Goal: Information Seeking & Learning: Learn about a topic

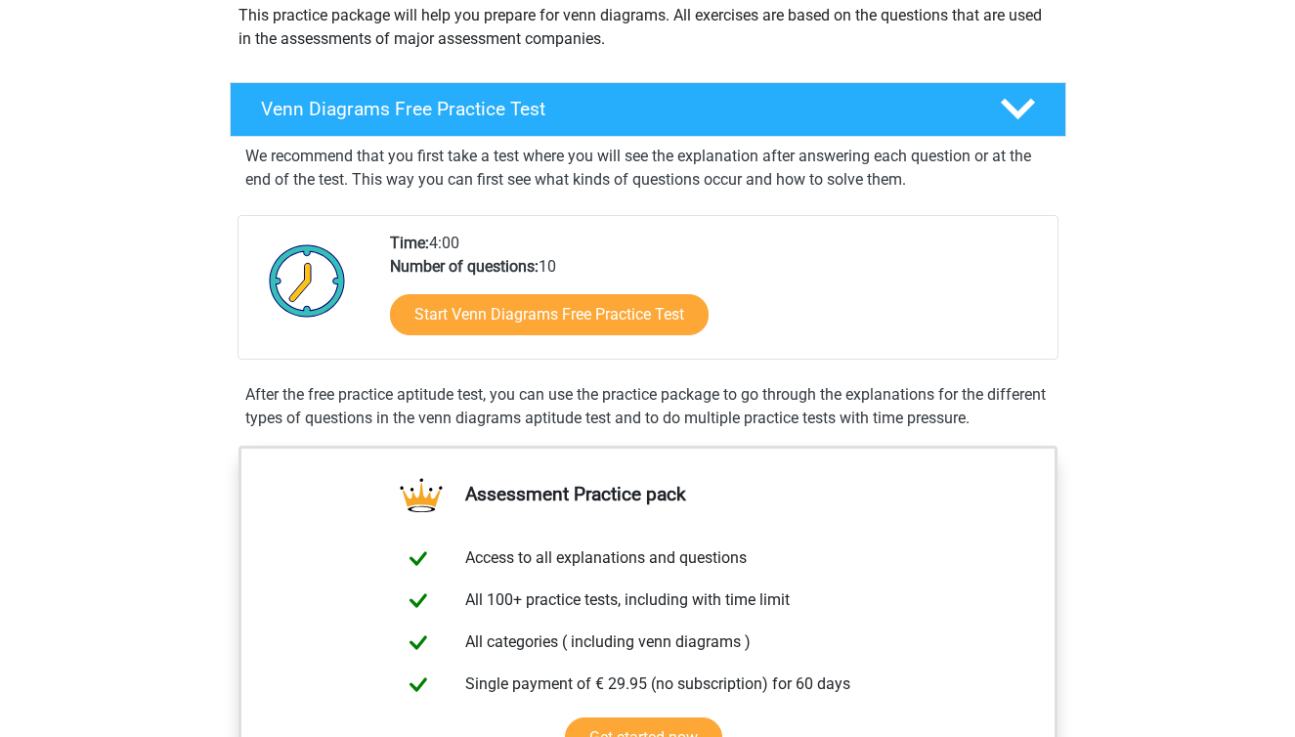
scroll to position [250, 0]
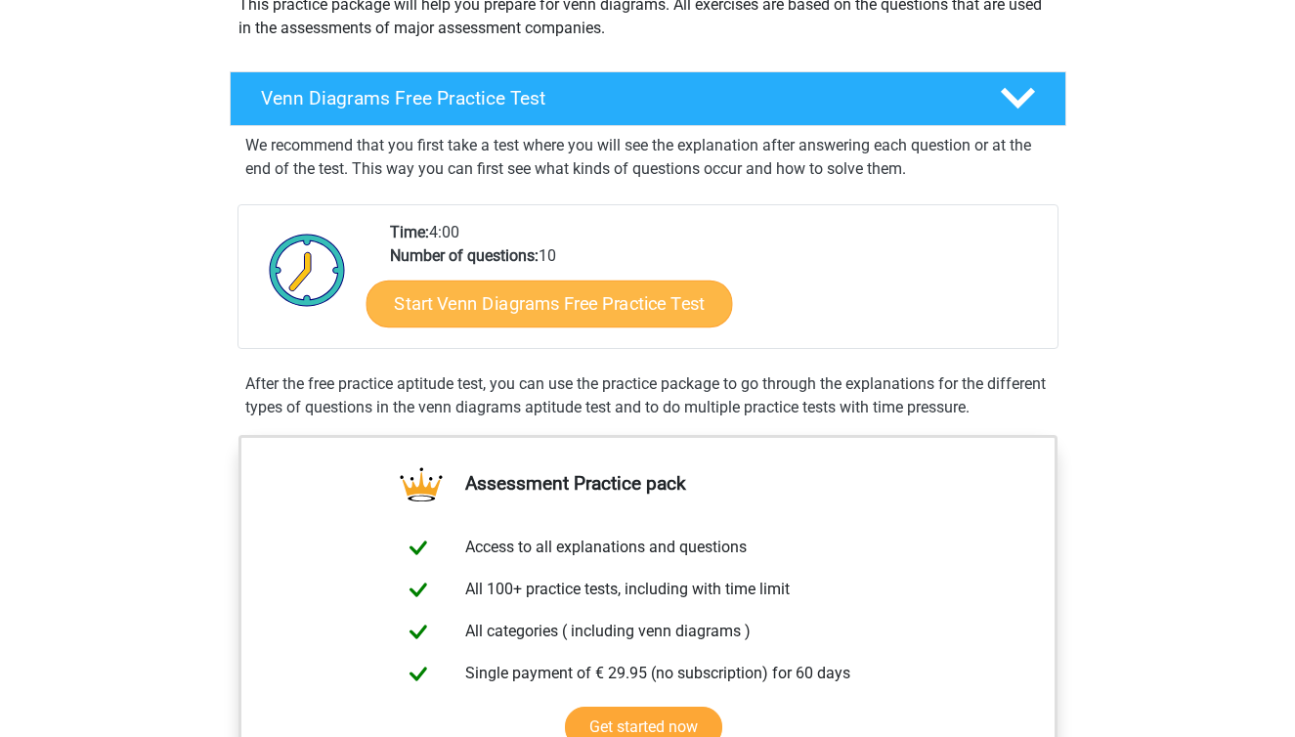
click at [461, 300] on link "Start Venn Diagrams Free Practice Test" at bounding box center [549, 304] width 367 height 47
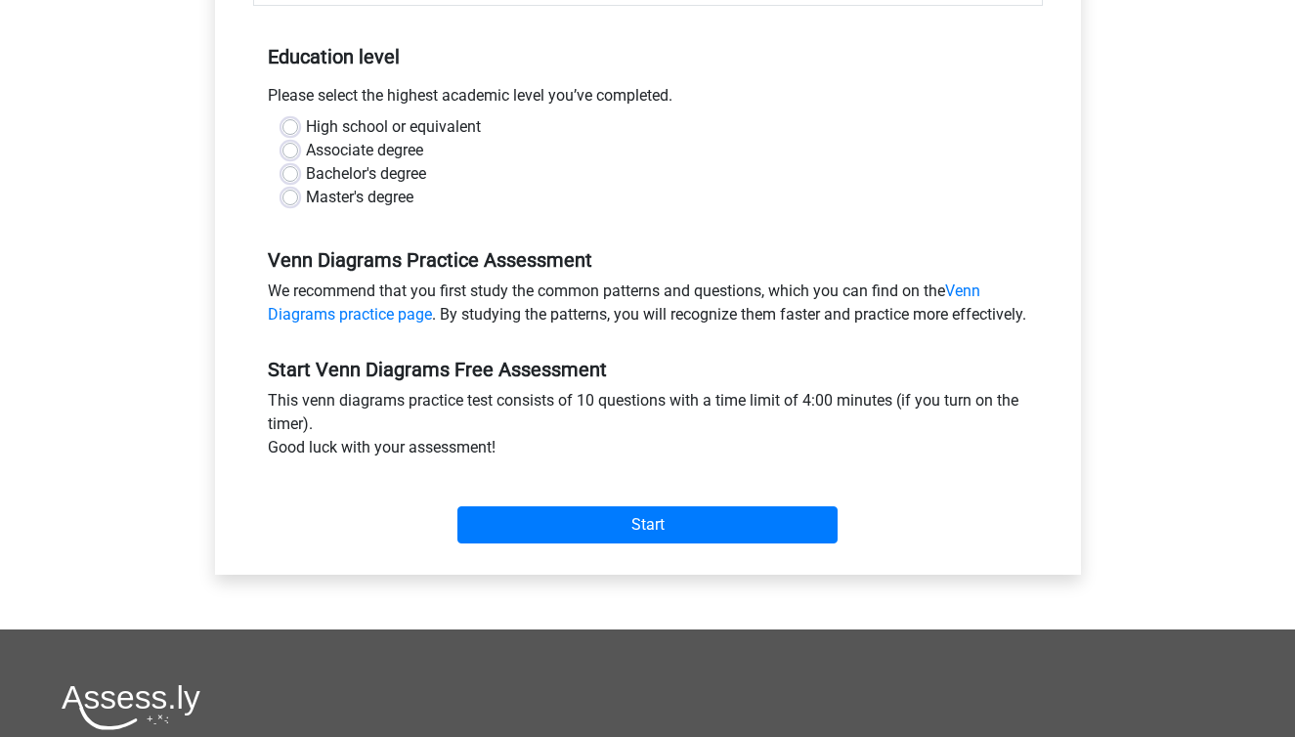
scroll to position [380, 0]
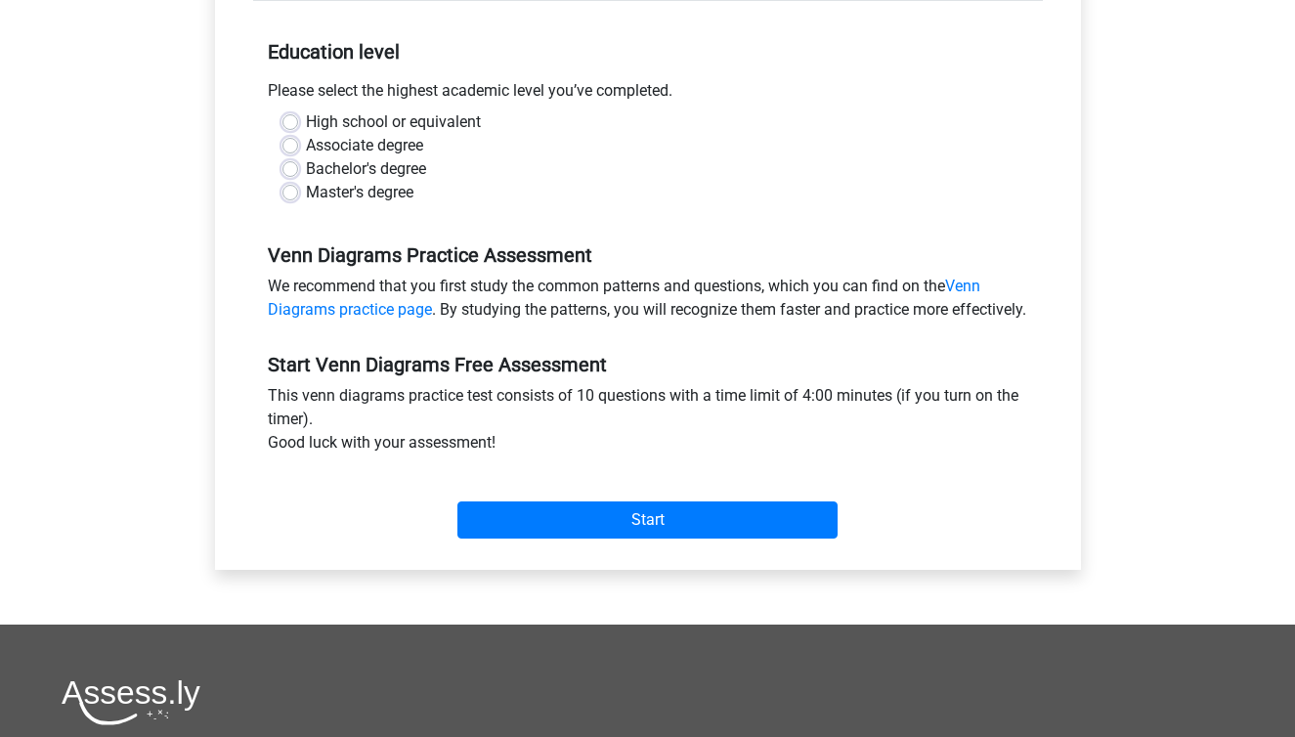
click at [344, 198] on label "Master's degree" at bounding box center [360, 192] width 108 height 23
click at [298, 198] on input "Master's degree" at bounding box center [291, 191] width 16 height 20
radio input "true"
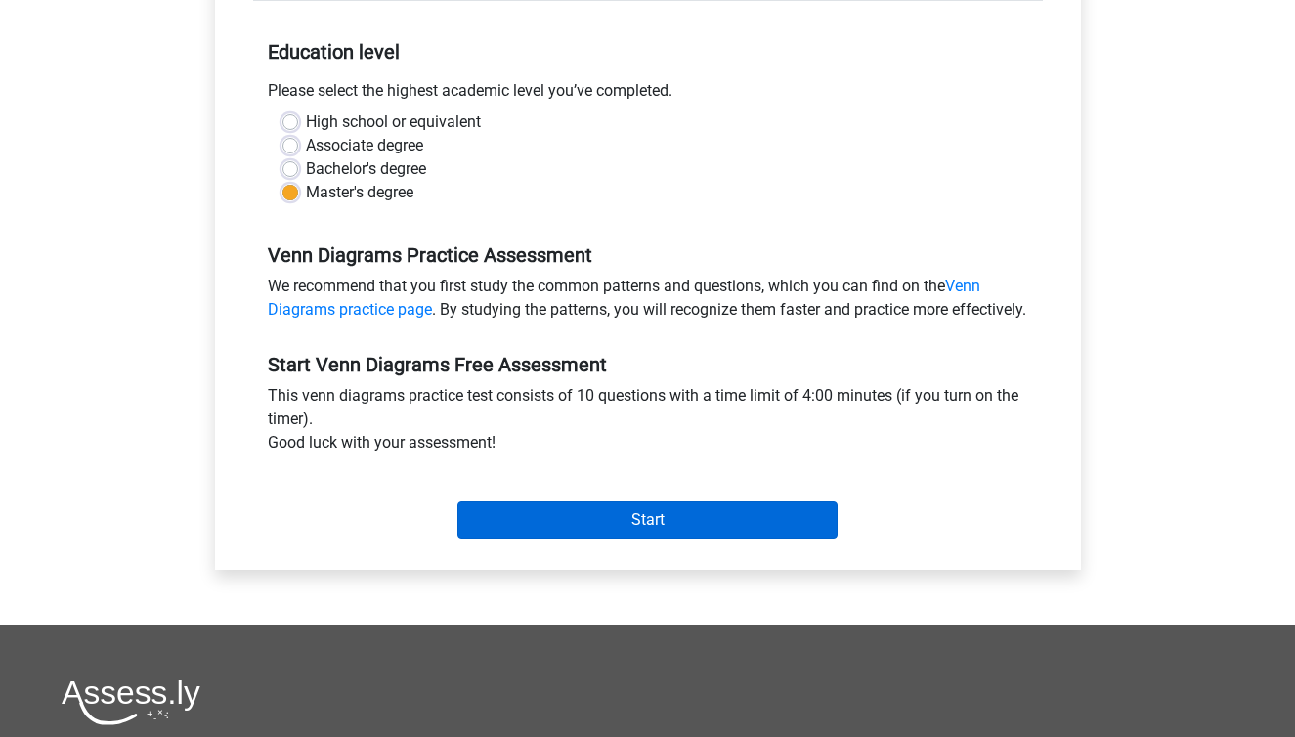
click at [626, 539] on input "Start" at bounding box center [648, 520] width 380 height 37
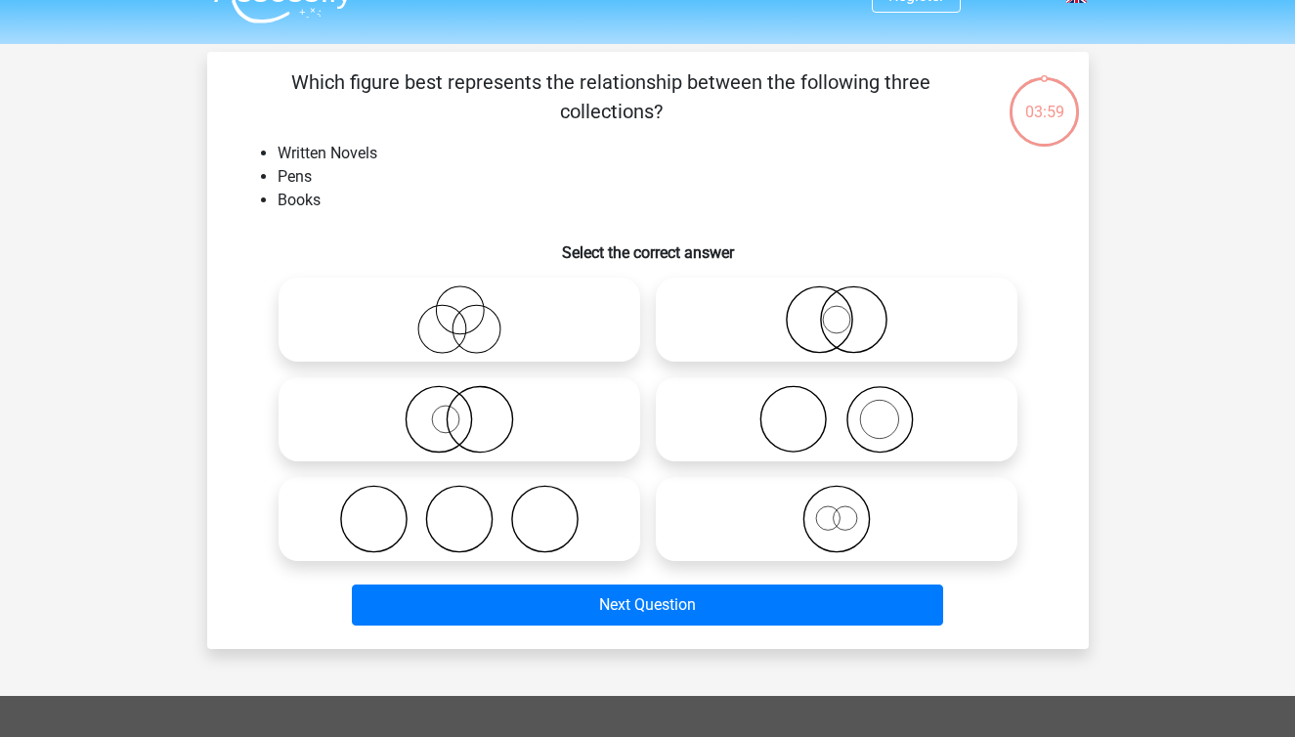
scroll to position [35, 0]
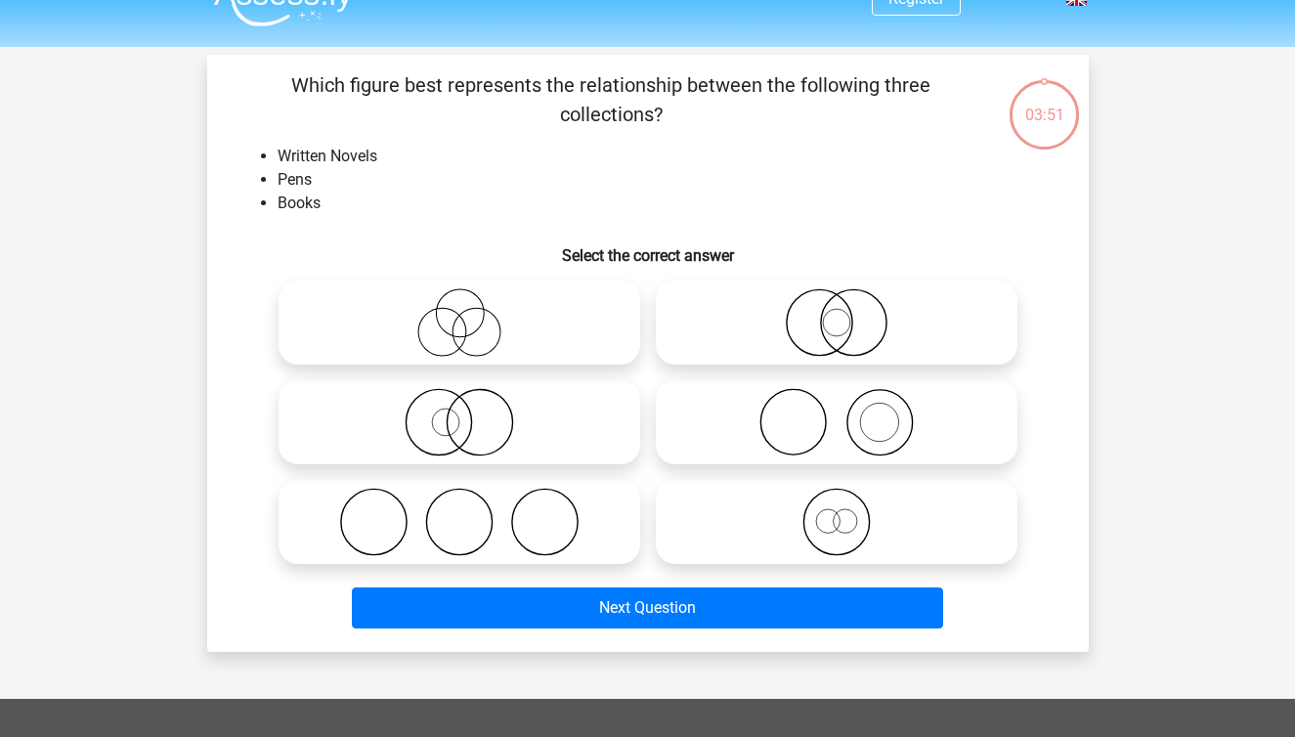
click at [518, 319] on icon at bounding box center [459, 322] width 346 height 68
click at [472, 313] on input "radio" at bounding box center [466, 306] width 13 height 13
radio input "true"
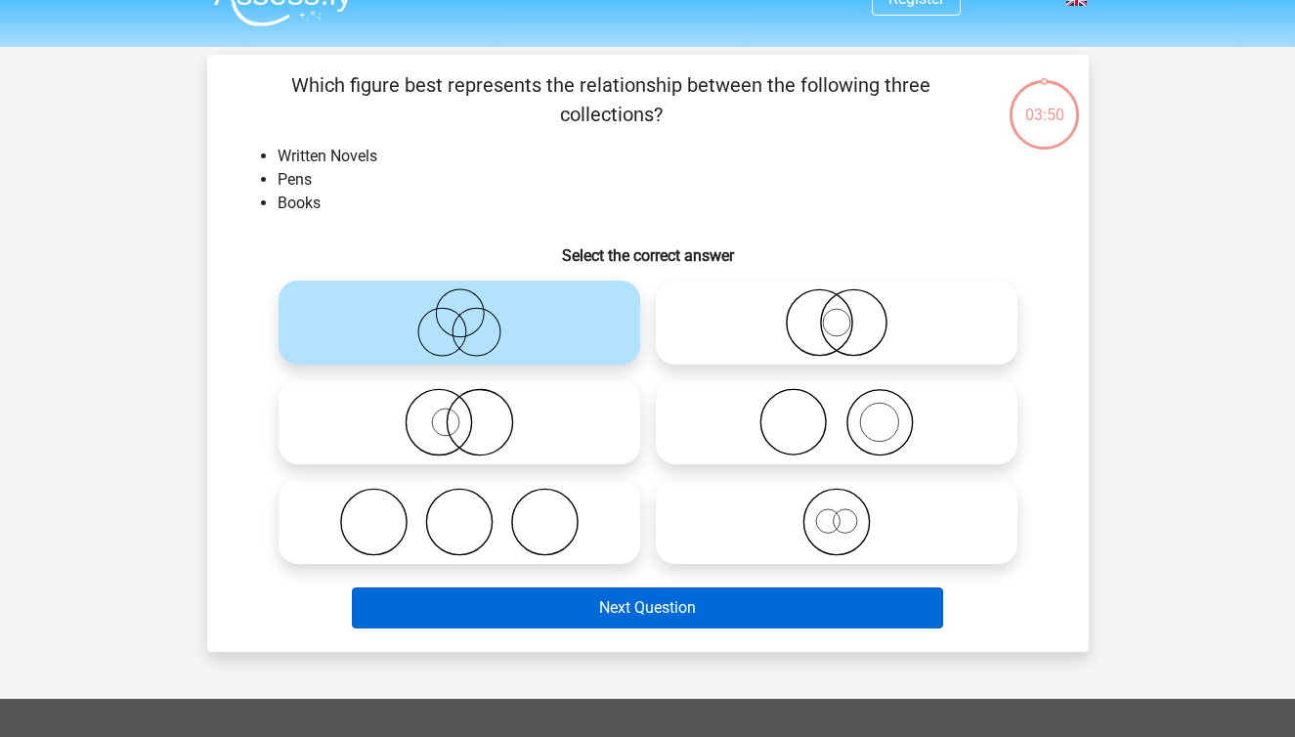
click at [599, 599] on button "Next Question" at bounding box center [648, 608] width 592 height 41
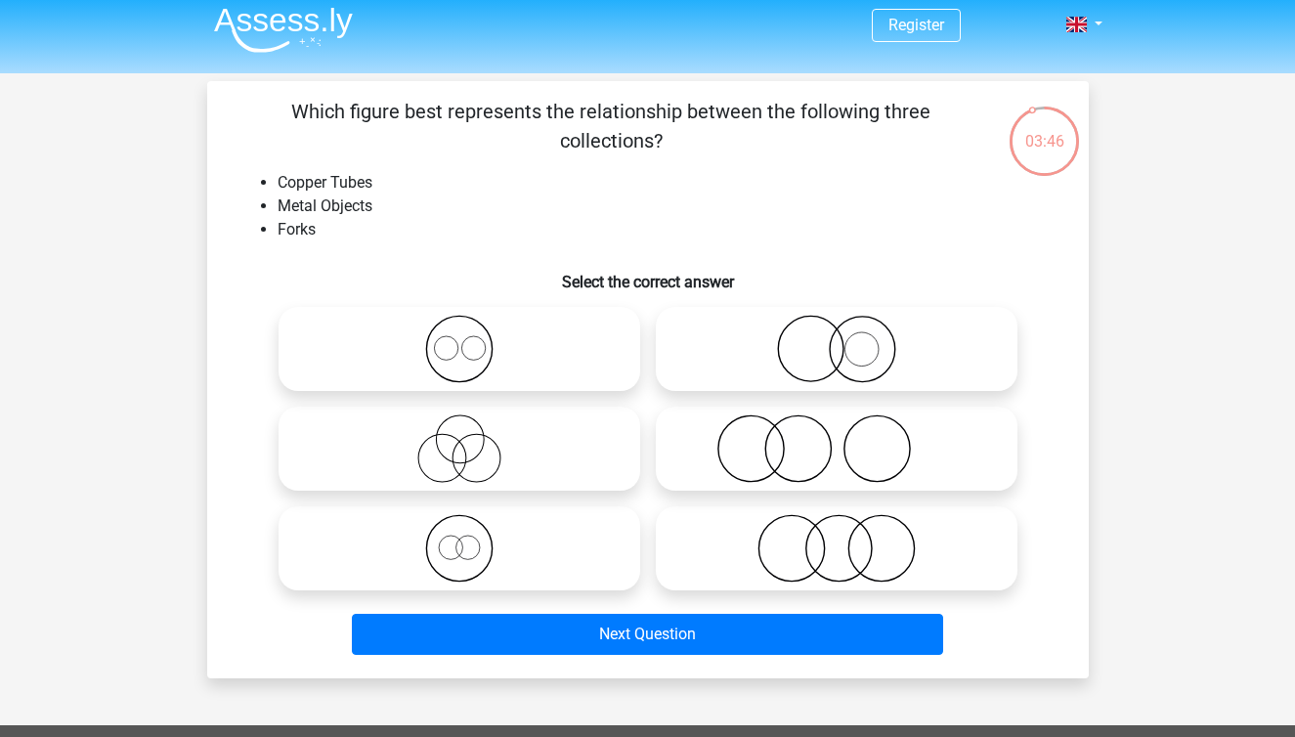
scroll to position [9, 0]
click at [539, 466] on icon at bounding box center [459, 449] width 346 height 68
click at [472, 439] on input "radio" at bounding box center [466, 432] width 13 height 13
radio input "true"
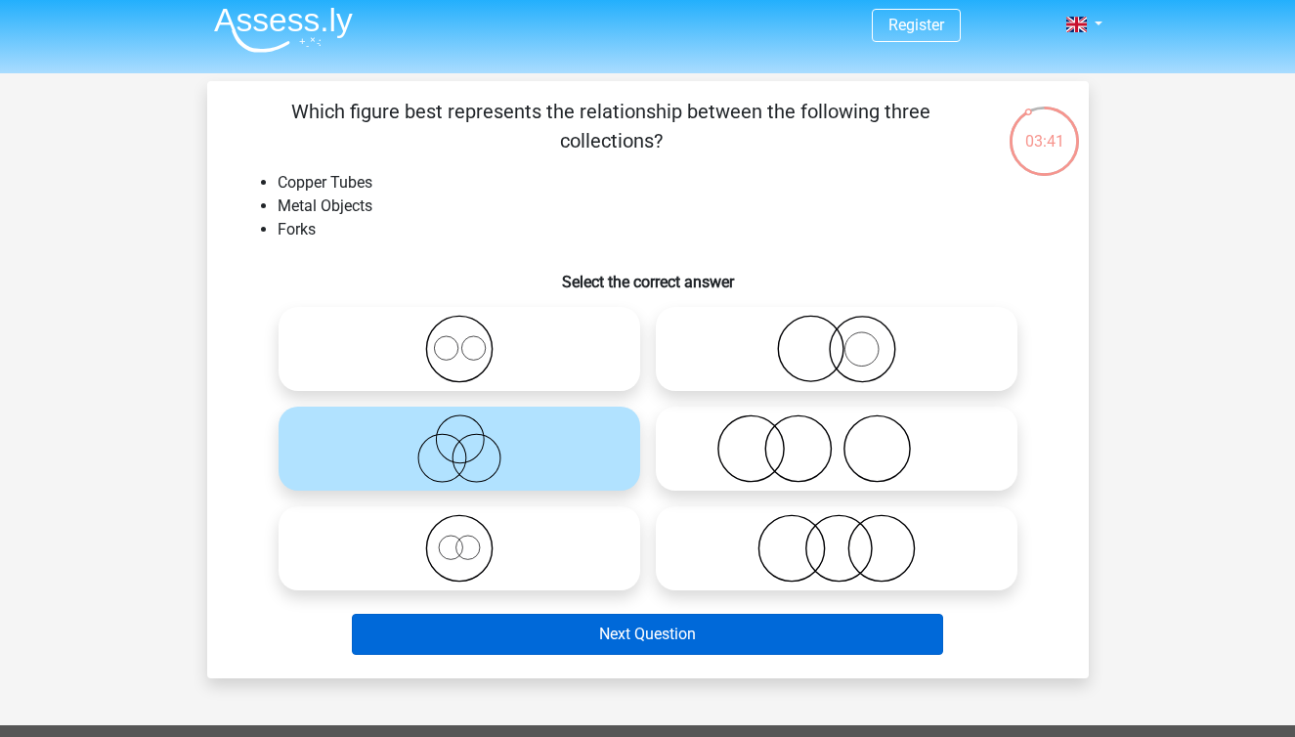
click at [540, 632] on button "Next Question" at bounding box center [648, 634] width 592 height 41
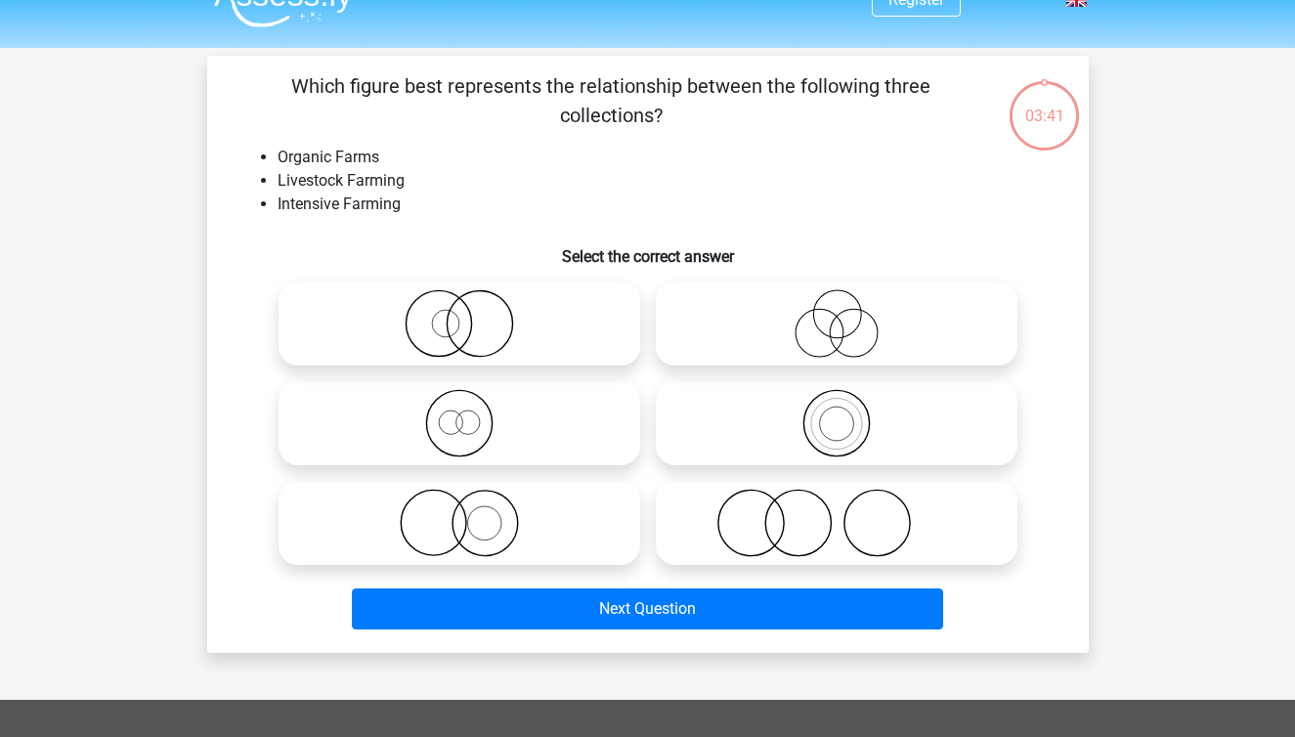
scroll to position [0, 0]
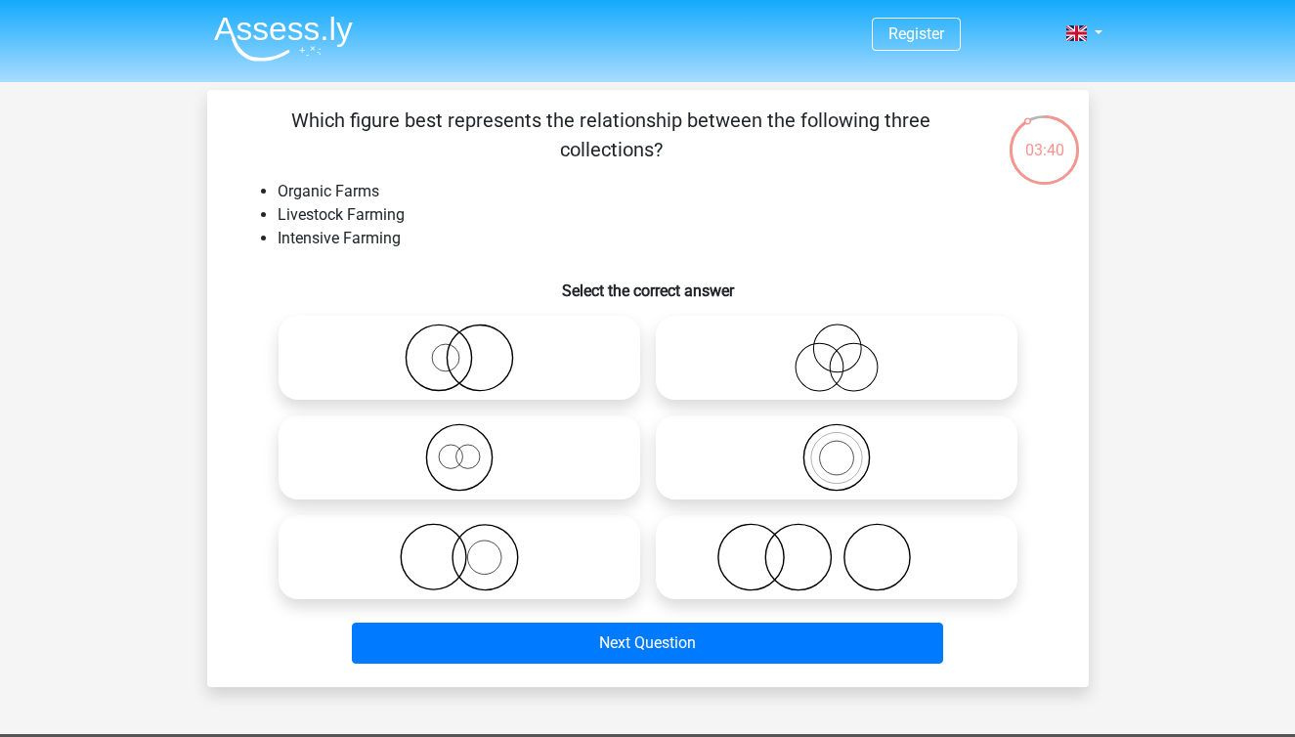
click at [783, 340] on icon at bounding box center [837, 358] width 346 height 68
click at [837, 340] on input "radio" at bounding box center [843, 341] width 13 height 13
radio input "true"
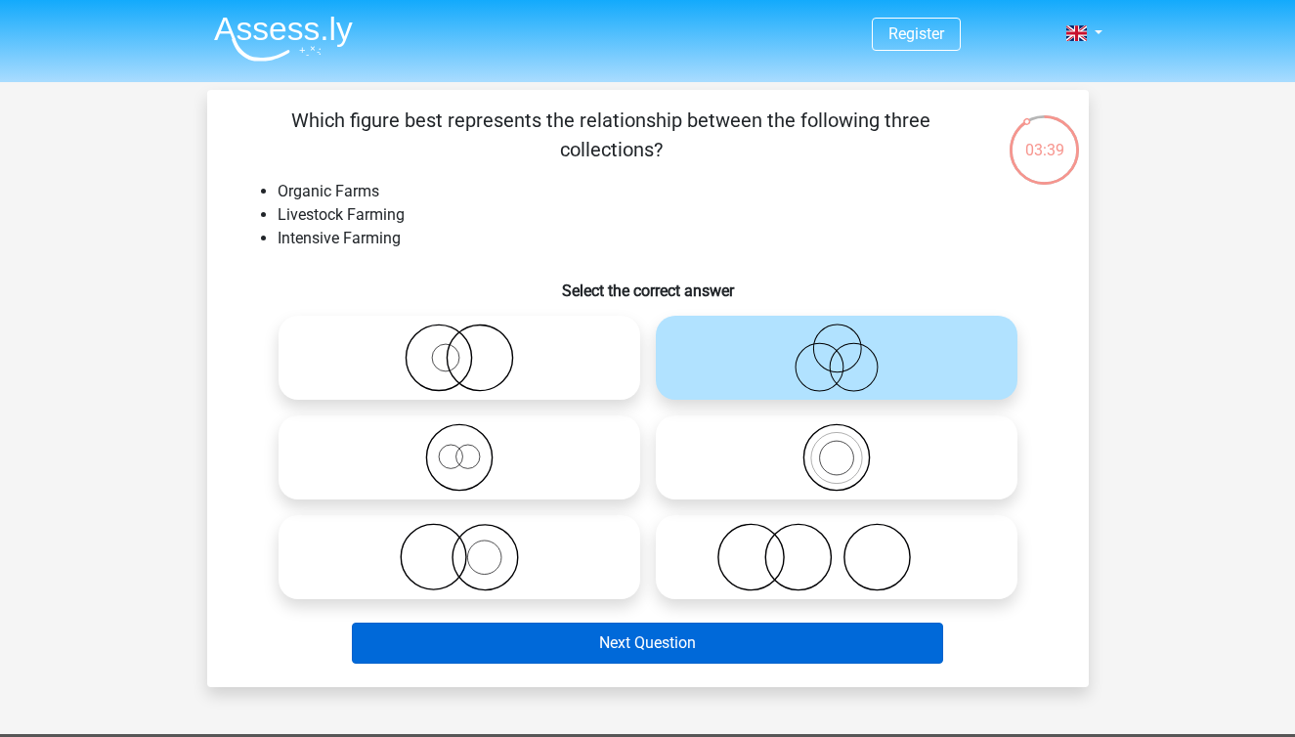
click at [605, 639] on button "Next Question" at bounding box center [648, 643] width 592 height 41
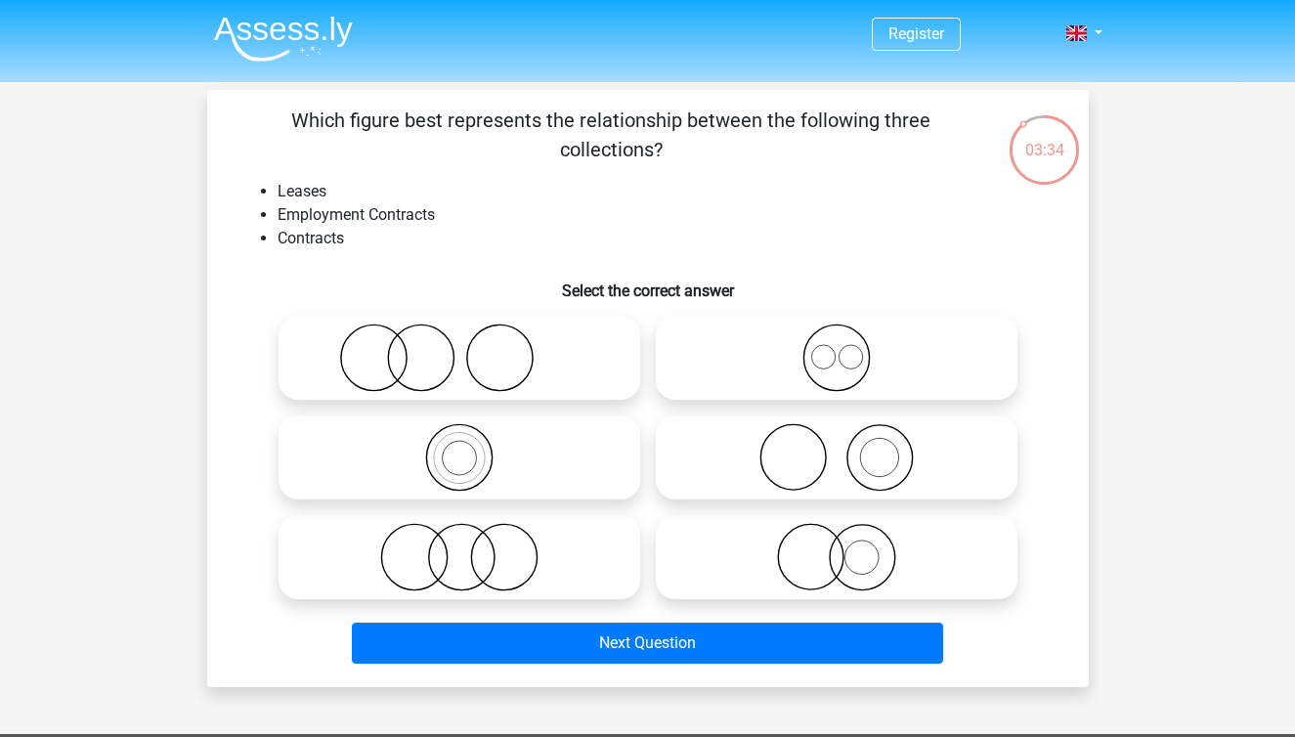
click at [542, 550] on icon at bounding box center [459, 557] width 346 height 68
click at [472, 548] on input "radio" at bounding box center [466, 541] width 13 height 13
radio input "true"
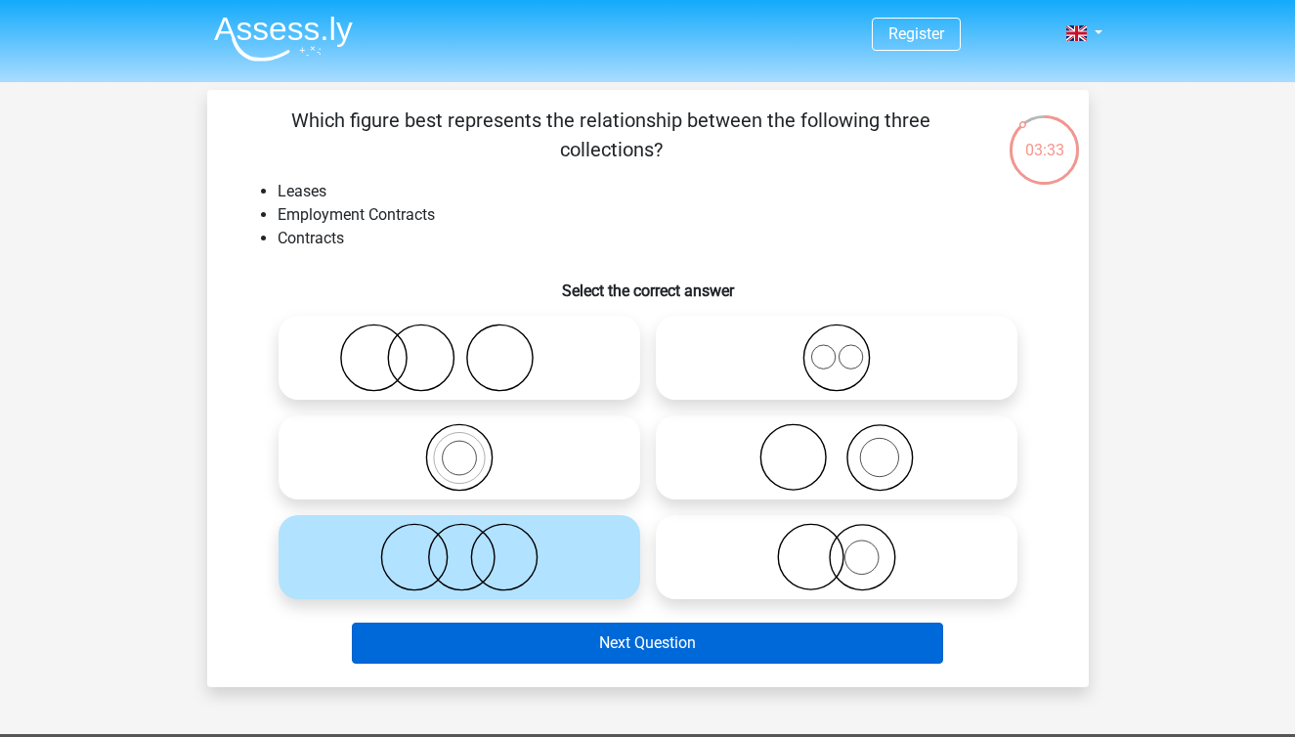
click at [556, 641] on button "Next Question" at bounding box center [648, 643] width 592 height 41
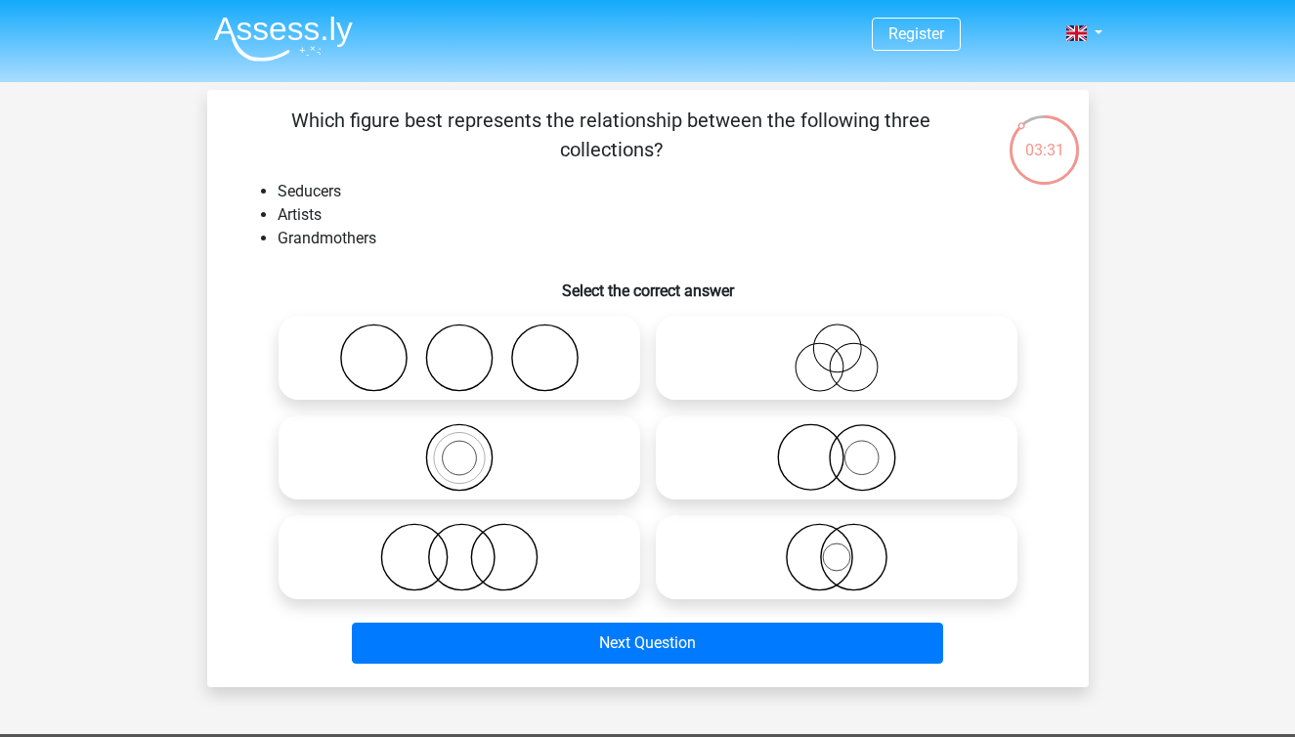
click at [553, 568] on icon at bounding box center [459, 557] width 346 height 68
click at [472, 548] on input "radio" at bounding box center [466, 541] width 13 height 13
radio input "true"
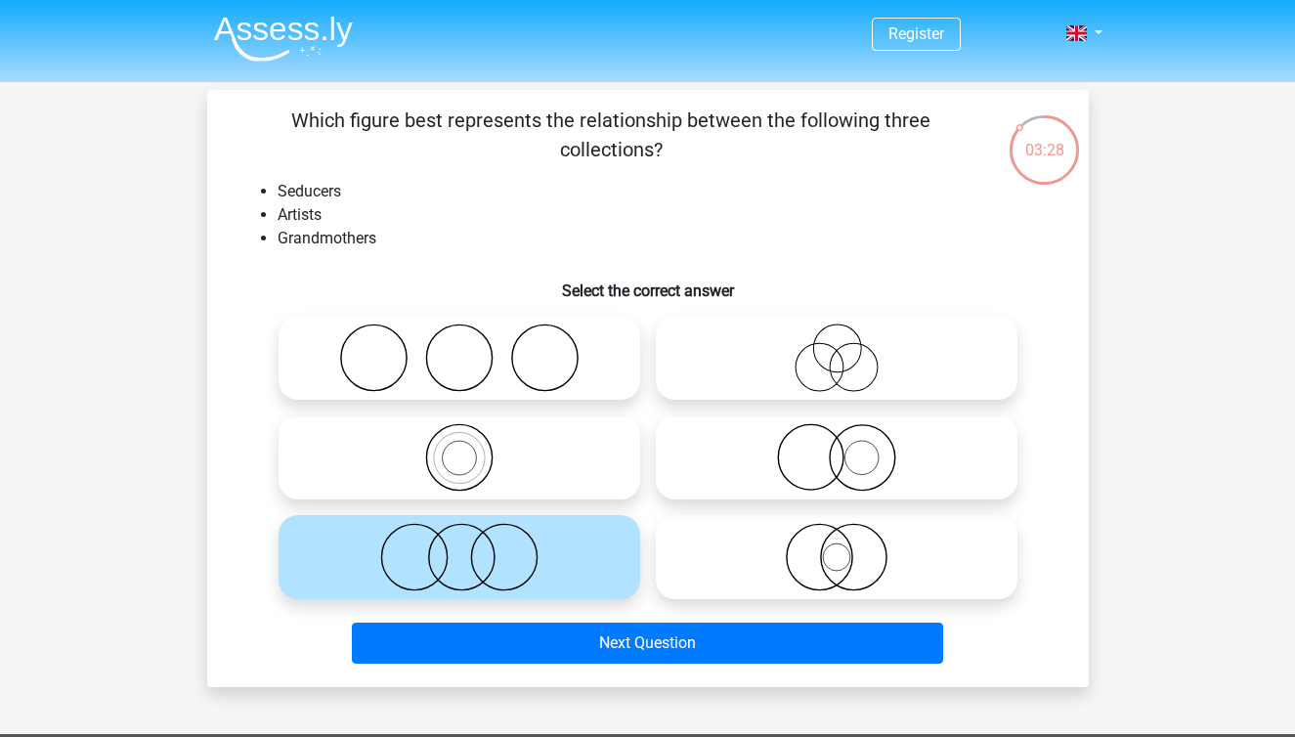
click at [807, 336] on icon at bounding box center [837, 358] width 346 height 68
click at [837, 336] on input "radio" at bounding box center [843, 341] width 13 height 13
radio input "true"
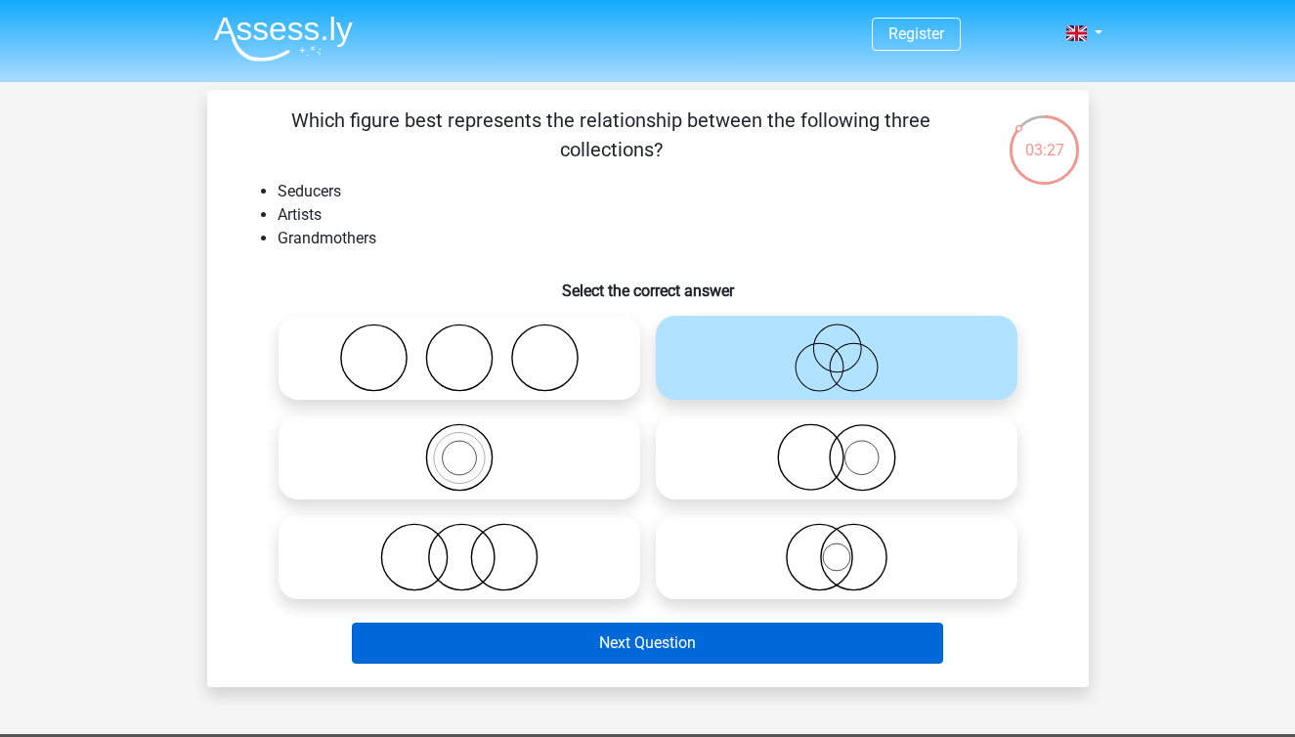
click at [639, 628] on button "Next Question" at bounding box center [648, 643] width 592 height 41
